Goal: Information Seeking & Learning: Learn about a topic

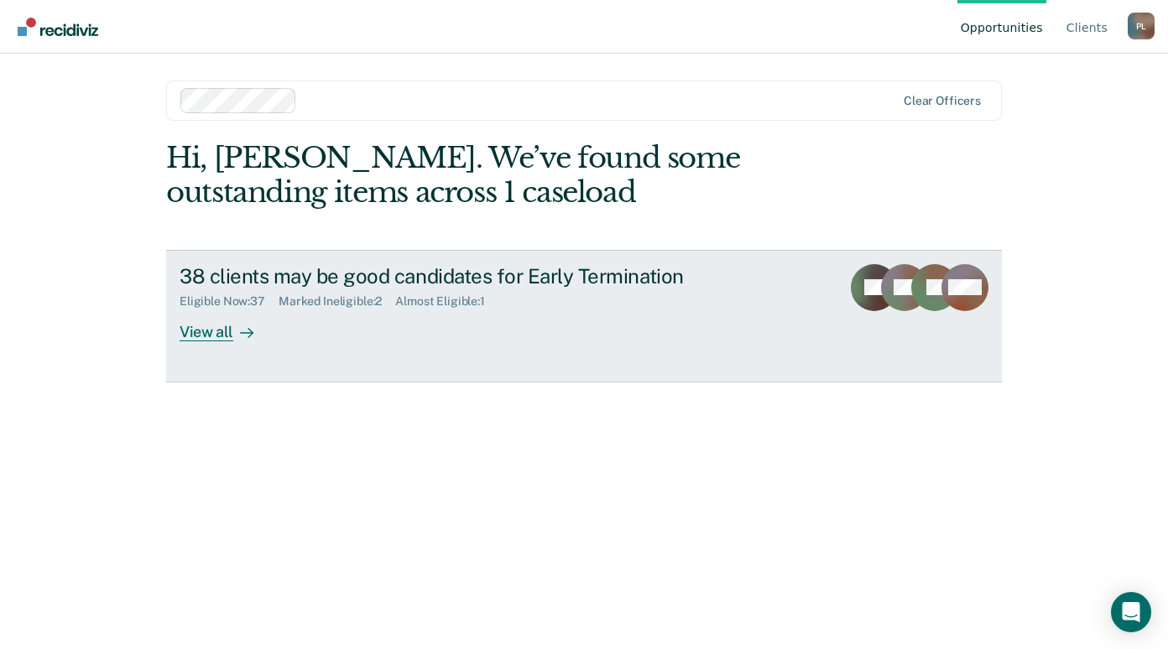
click at [202, 334] on div "View all" at bounding box center [227, 325] width 94 height 33
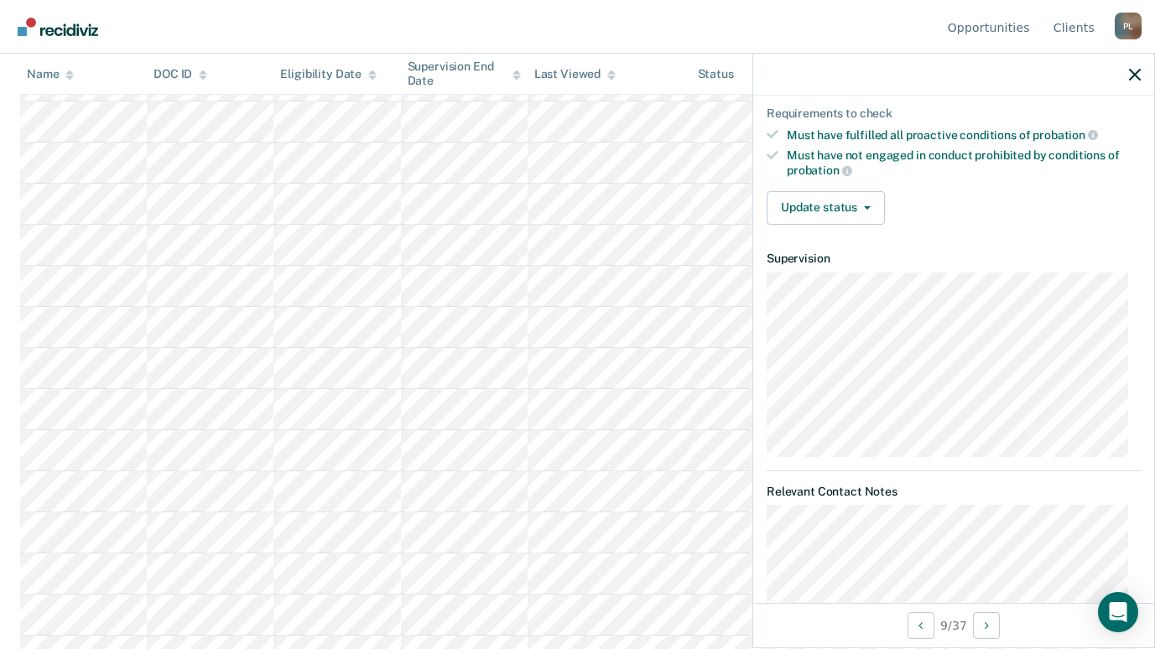
scroll to position [336, 0]
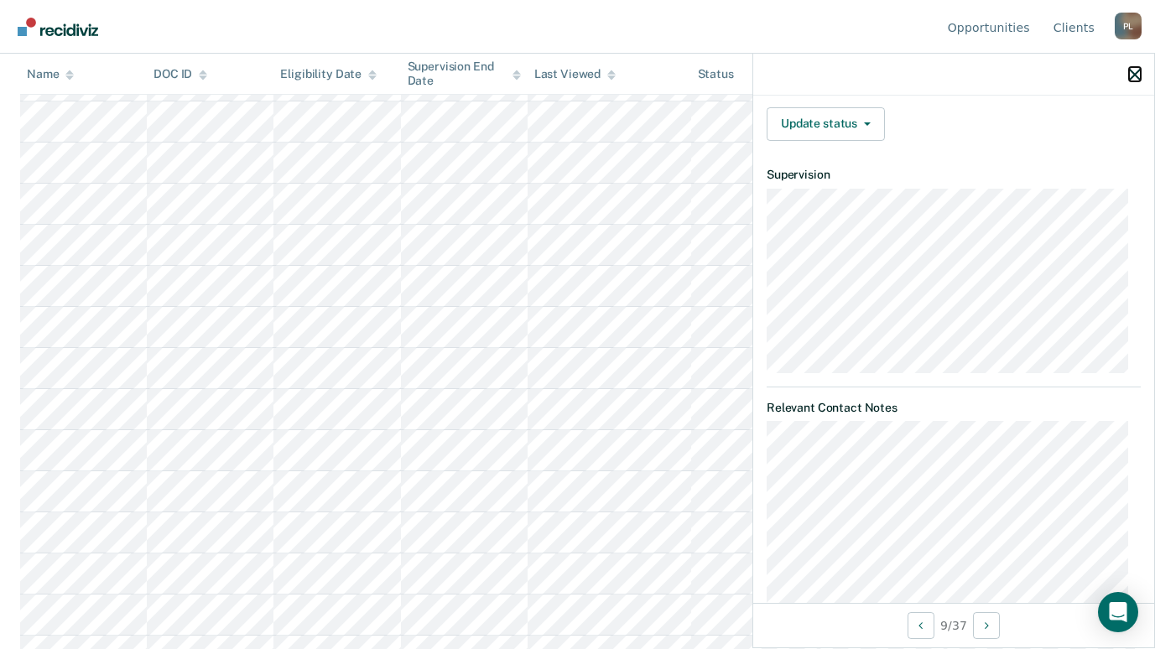
click at [1136, 70] on icon "button" at bounding box center [1135, 75] width 12 height 12
